Goal: Task Accomplishment & Management: Use online tool/utility

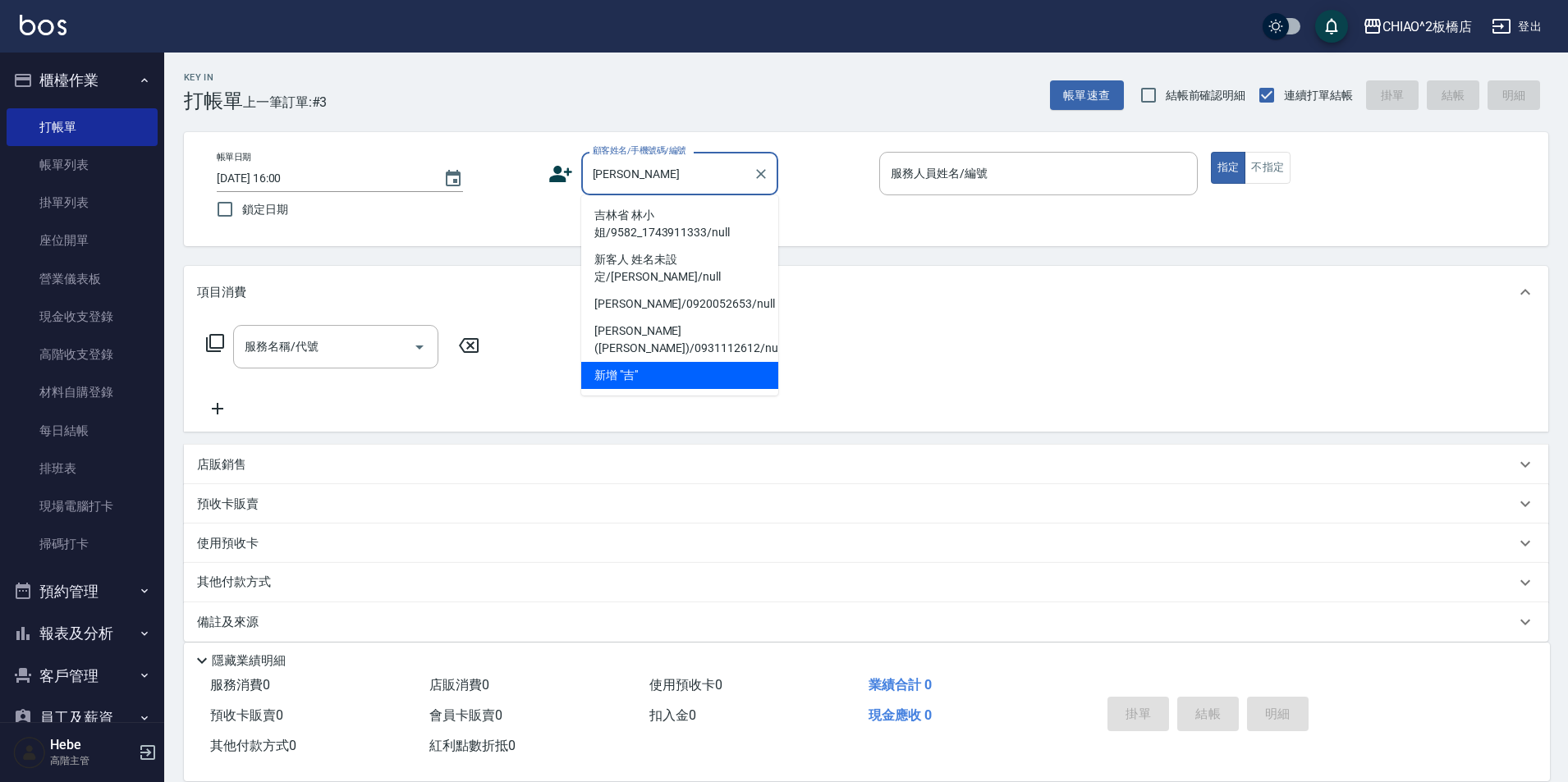
click at [676, 222] on li "吉林省 林小姐/9582_1743911333/null" at bounding box center [680, 224] width 197 height 45
type input "吉林省 林小姐/9582_1743911333/null"
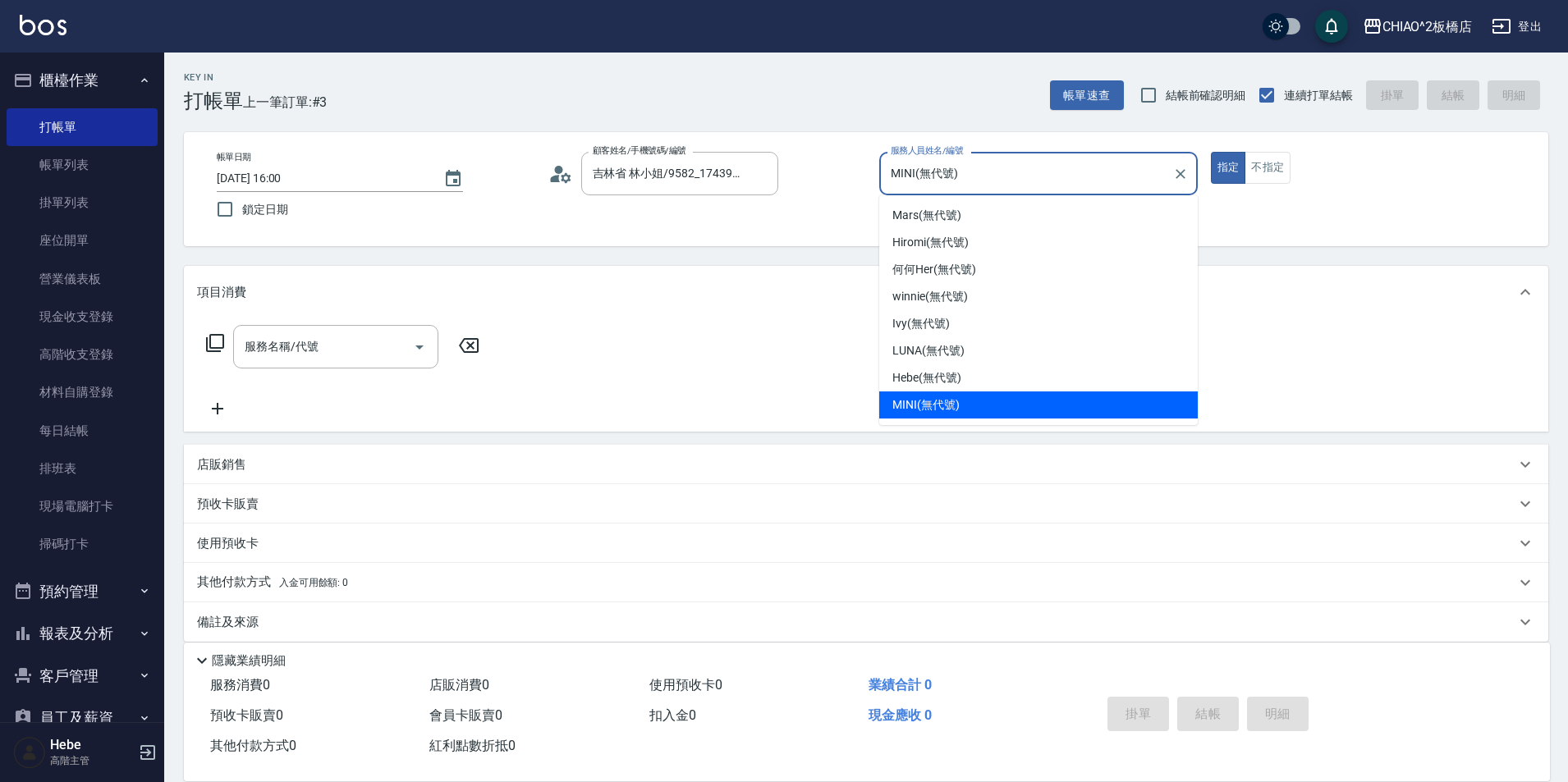
click at [1020, 171] on input "MINI(無代號)" at bounding box center [1026, 173] width 279 height 29
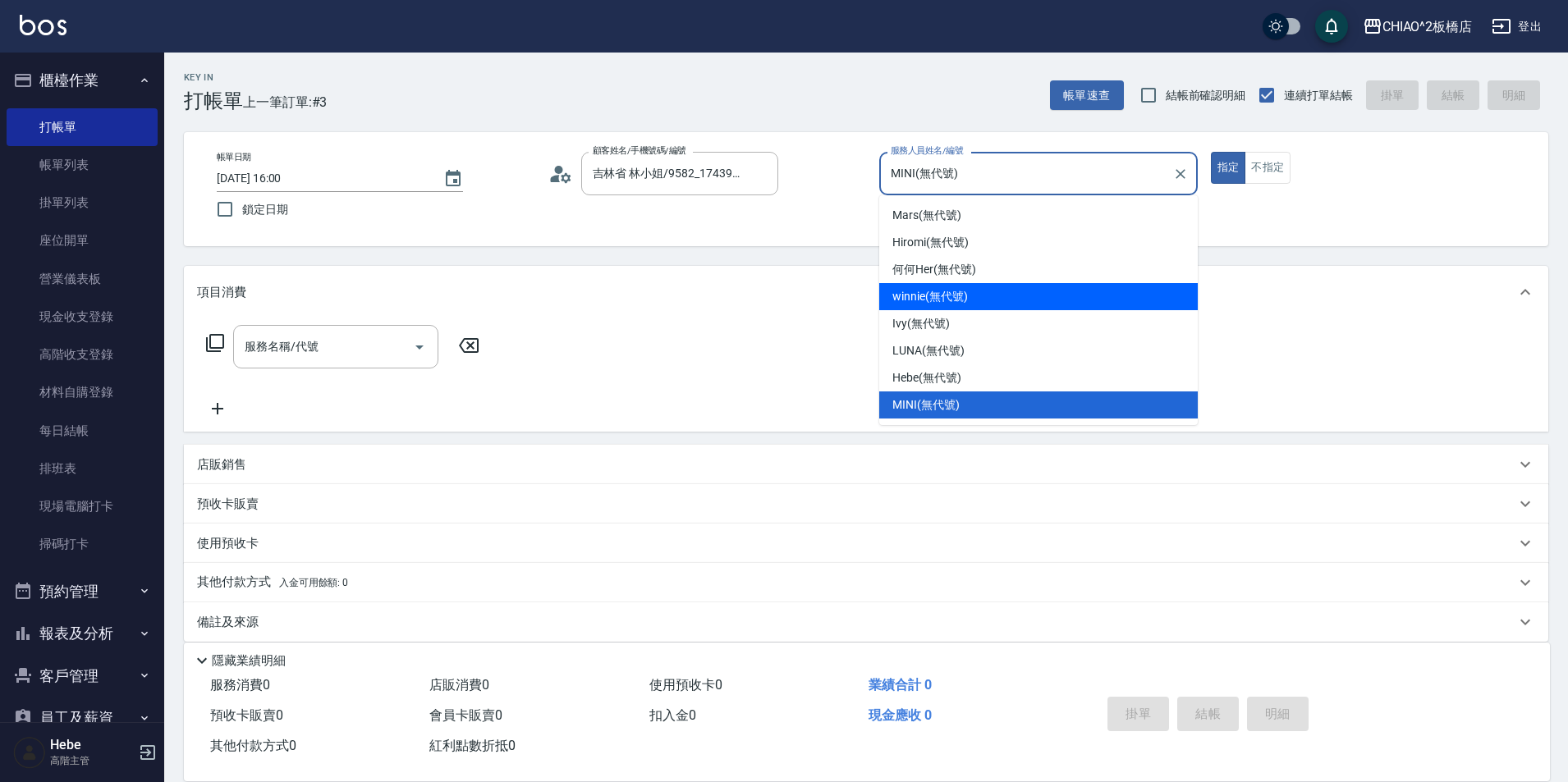
click at [997, 301] on div "winnie (無代號)" at bounding box center [1039, 296] width 319 height 27
type input "winnie(無代號)"
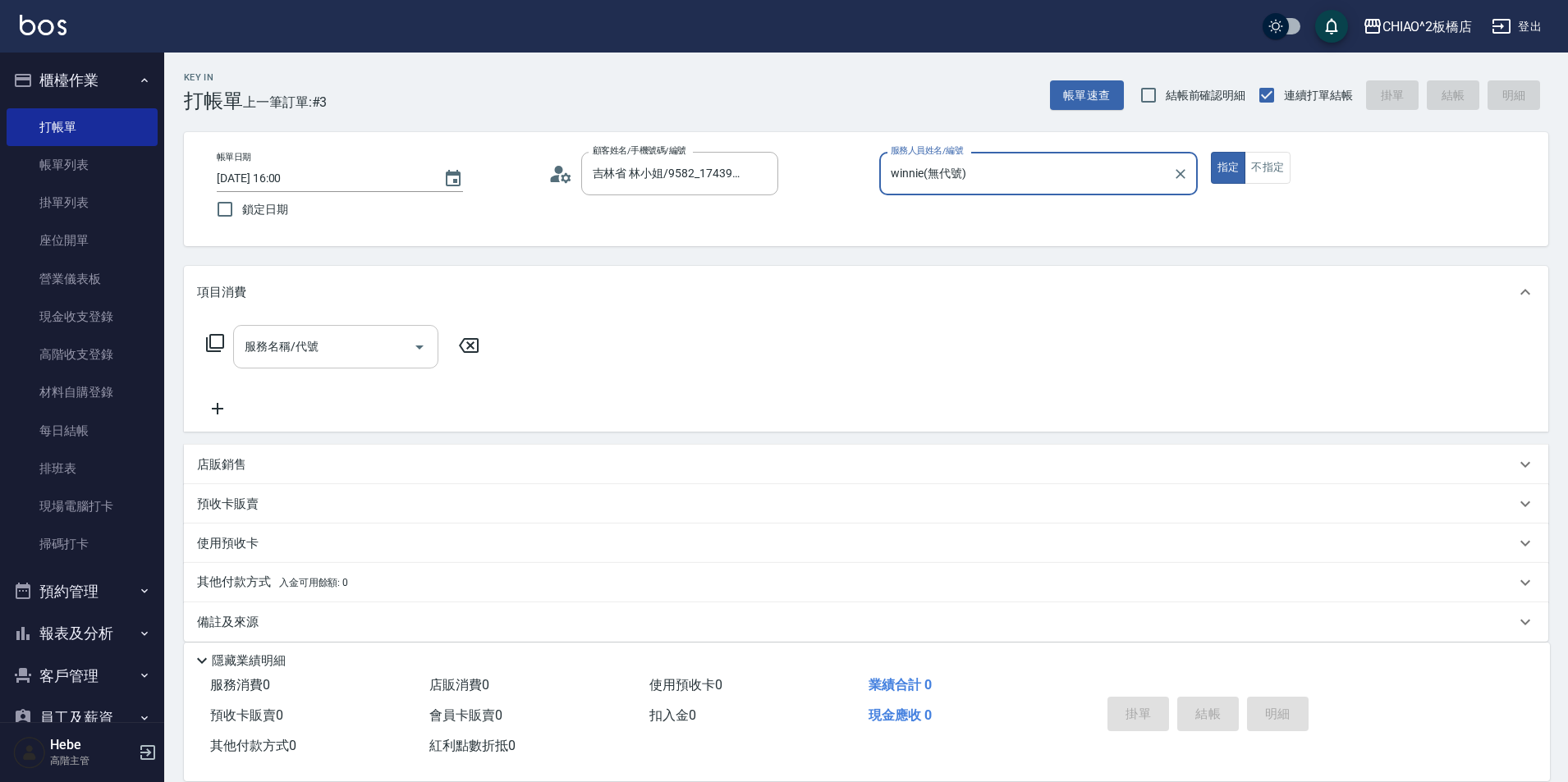
click at [312, 358] on input "服務名稱/代號" at bounding box center [323, 347] width 165 height 29
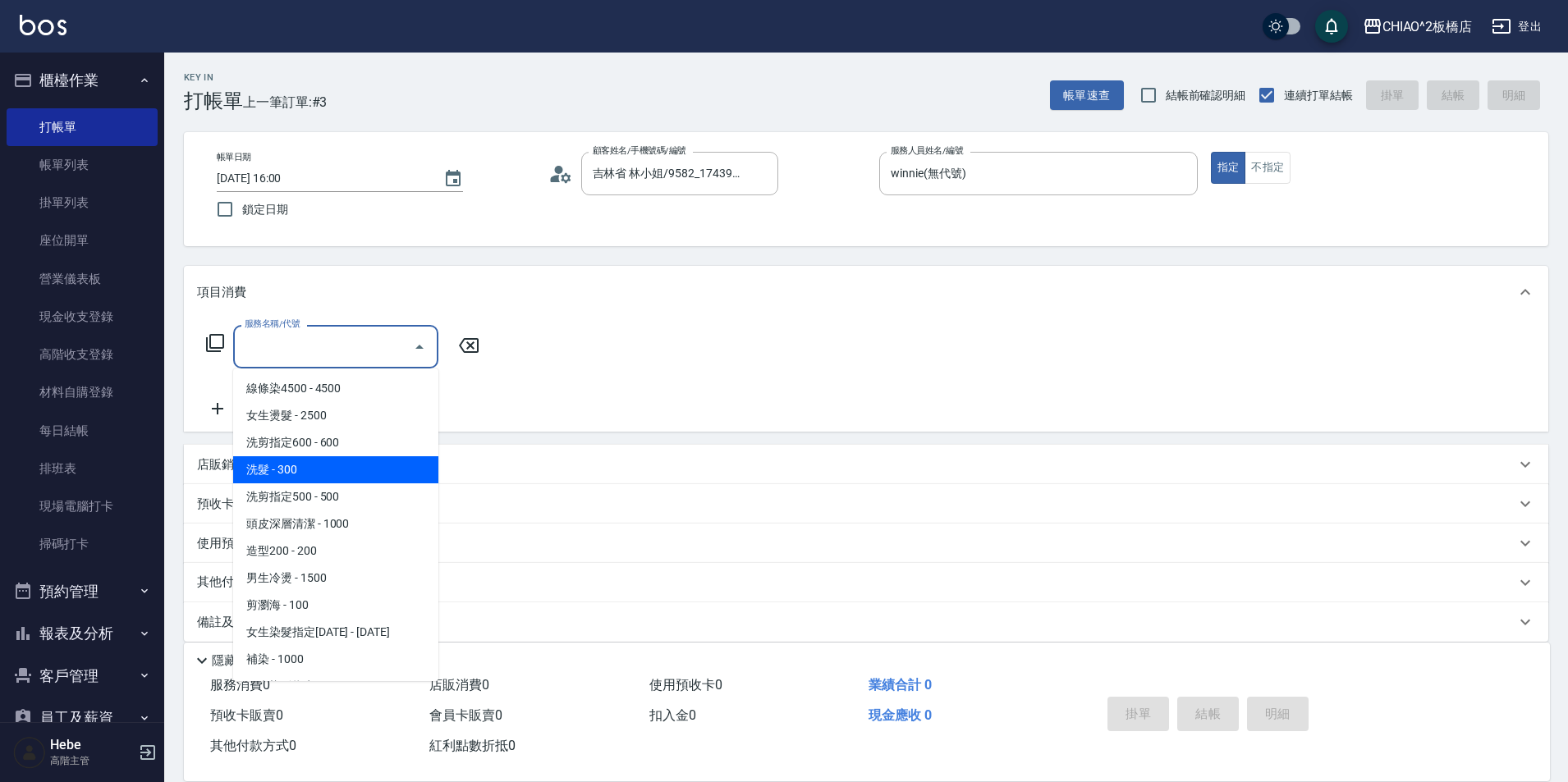
click at [339, 460] on span "洗髮 - 300" at bounding box center [336, 469] width 205 height 27
type input "洗髮(96679)"
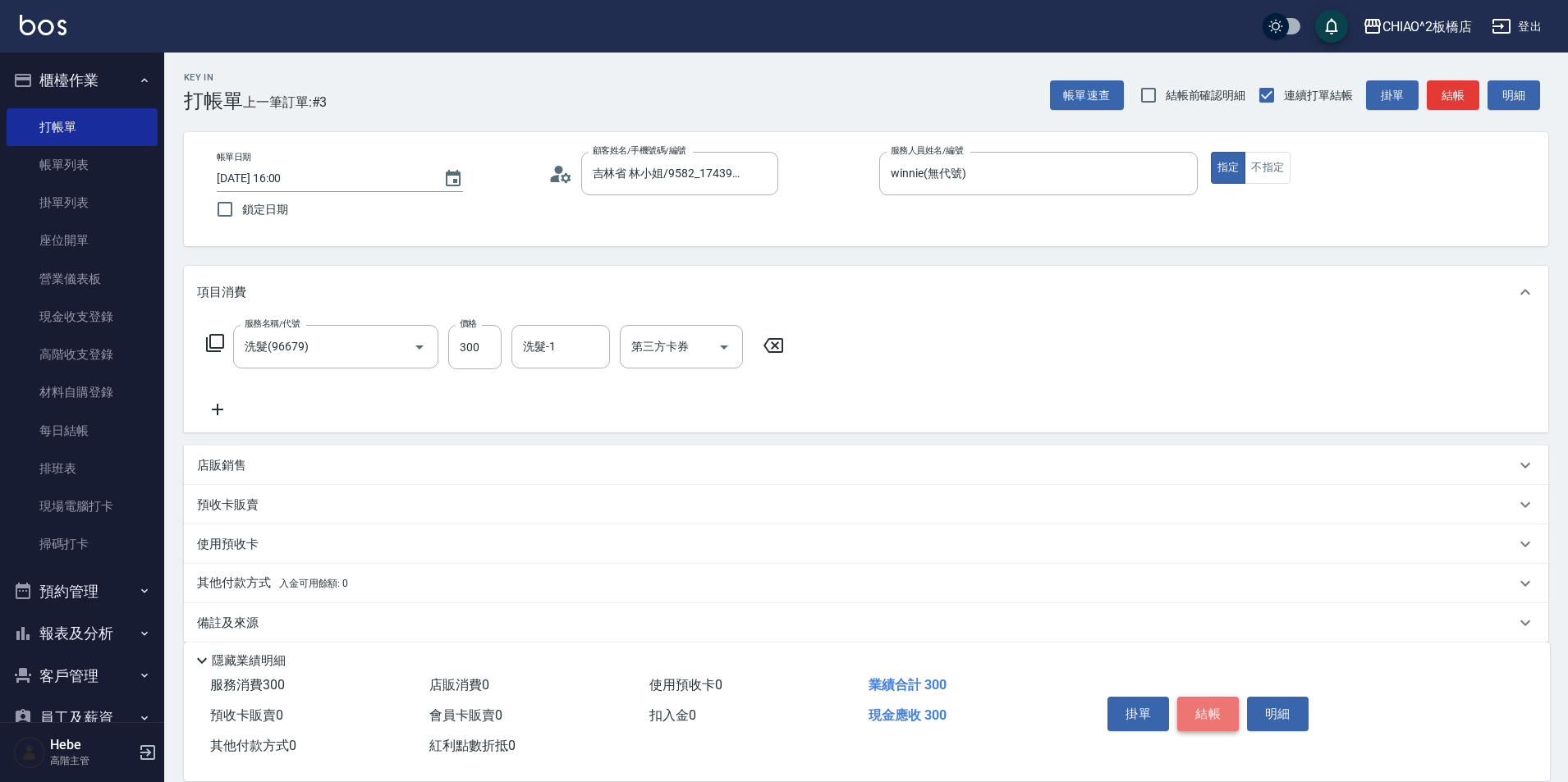
click at [1218, 714] on button "結帳" at bounding box center [1208, 714] width 62 height 35
